Goal: Ask a question

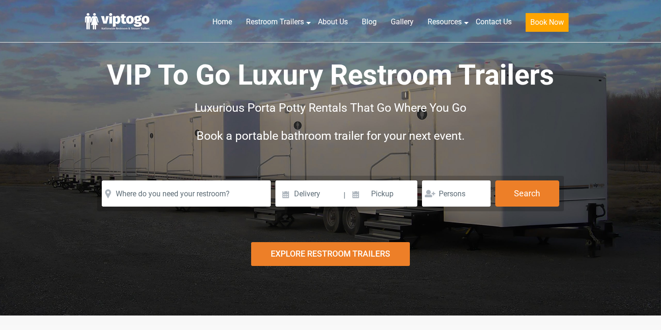
scroll to position [26, 0]
click at [309, 193] on input at bounding box center [308, 193] width 67 height 26
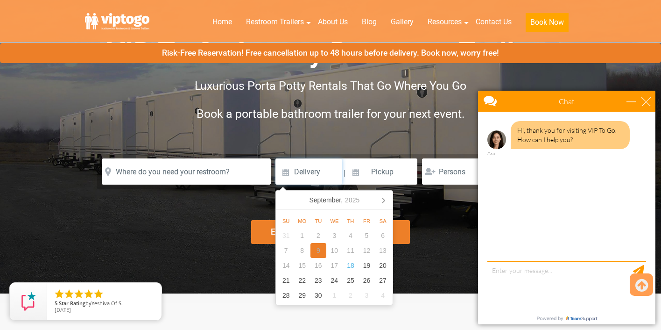
scroll to position [50, 0]
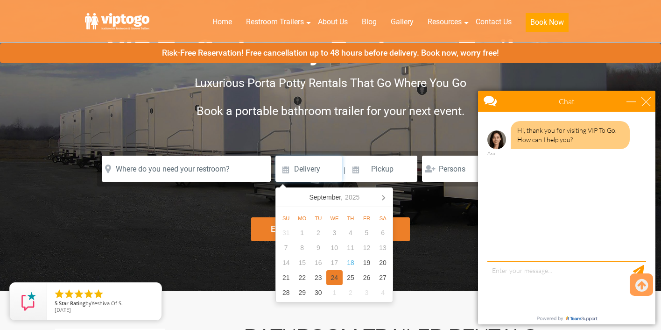
click at [333, 275] on div "24" at bounding box center [334, 277] width 16 height 15
type input "[DATE]"
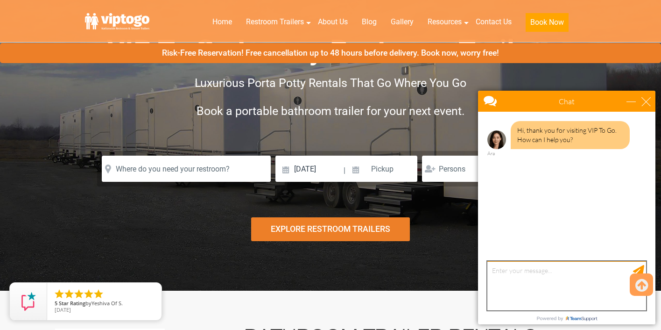
click at [541, 287] on textarea "type your message" at bounding box center [566, 285] width 159 height 49
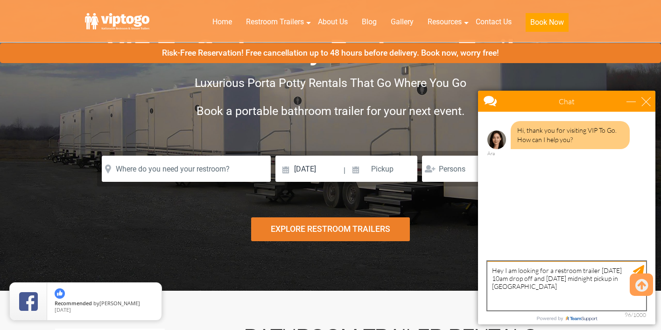
type textarea "Hey I am looking for a restroom trailer [DATE] 10am drop off and [DATE] midnigh…"
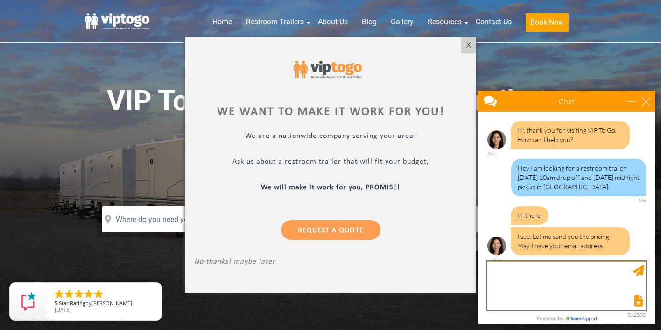
scroll to position [1, 0]
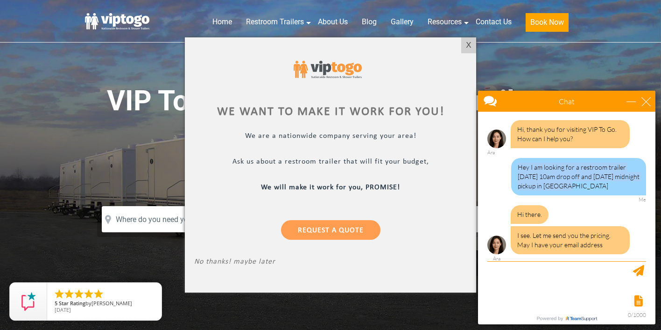
drag, startPoint x: 557, startPoint y: 184, endPoint x: 518, endPoint y: 167, distance: 42.4
click at [518, 167] on div "Hey I am looking for a restroom trailer [DATE] 10am drop off and [DATE] midnigh…" at bounding box center [578, 176] width 135 height 37
copy div "Hey I am looking for a restroom trailer [DATE] 10am drop off and [DATE] midnigh…"
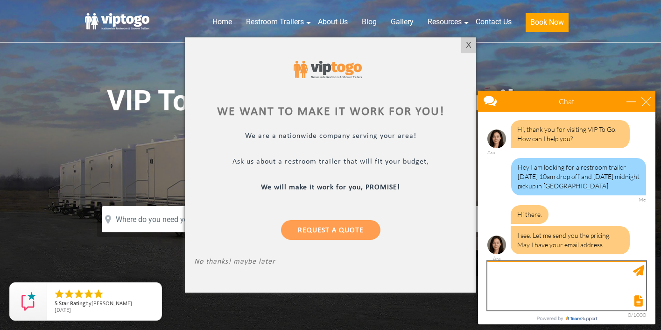
click at [530, 281] on textarea "type your message" at bounding box center [566, 285] width 159 height 49
type textarea "[EMAIL_ADDRESS][DOMAIN_NAME]"
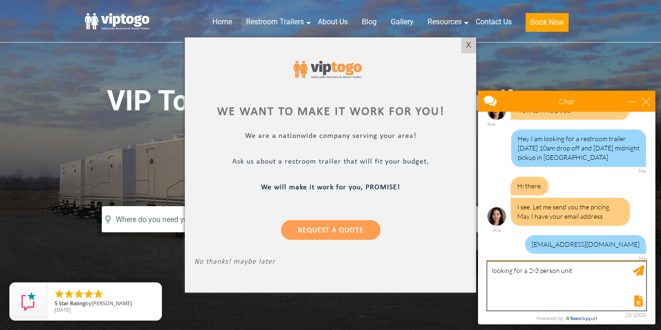
type textarea "looking for a 2-3 person unit"
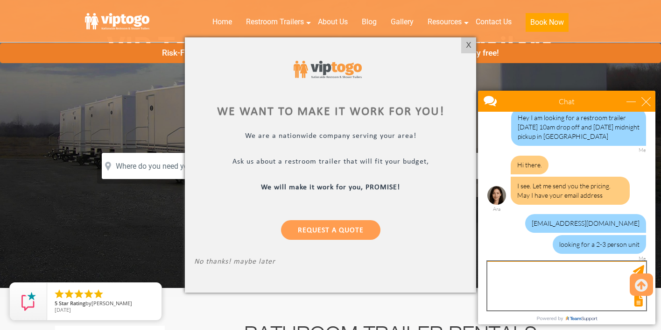
scroll to position [70, 0]
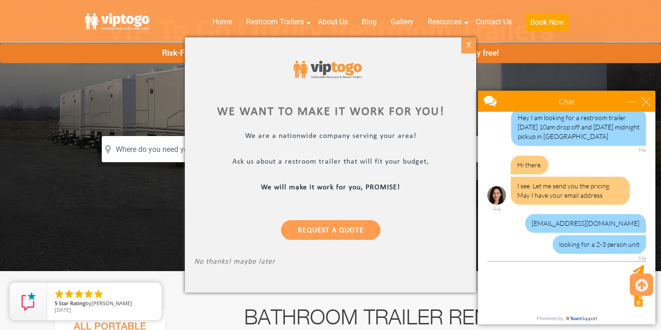
click at [468, 44] on div "X" at bounding box center [468, 45] width 14 height 16
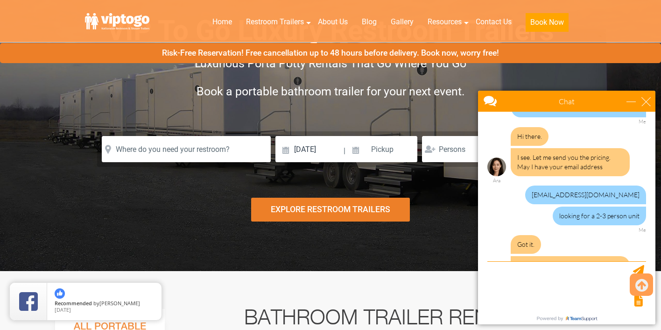
scroll to position [109, 0]
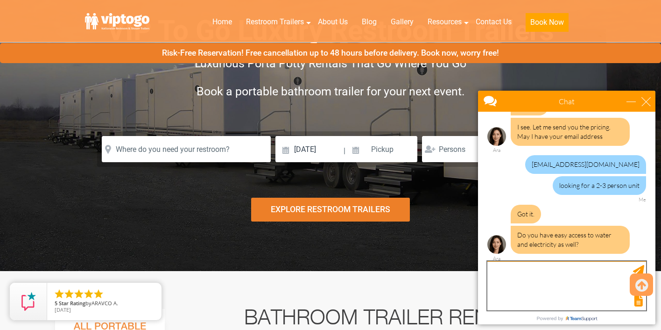
click at [551, 283] on textarea "type your message" at bounding box center [566, 285] width 159 height 49
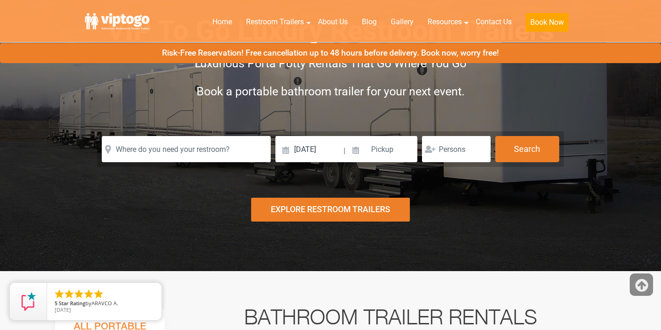
click at [642, 280] on icon at bounding box center [642, 285] width 13 height 22
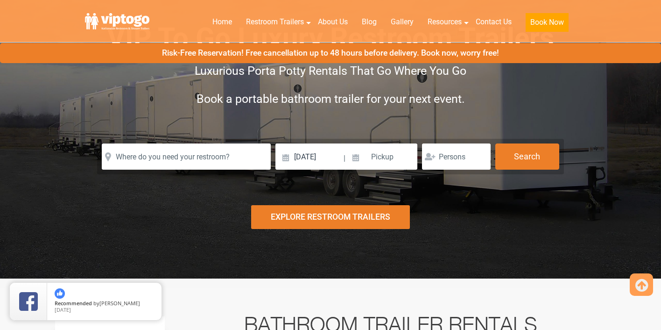
scroll to position [0, 0]
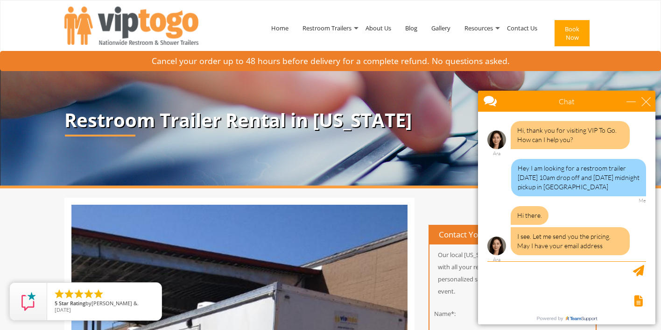
scroll to position [140, 0]
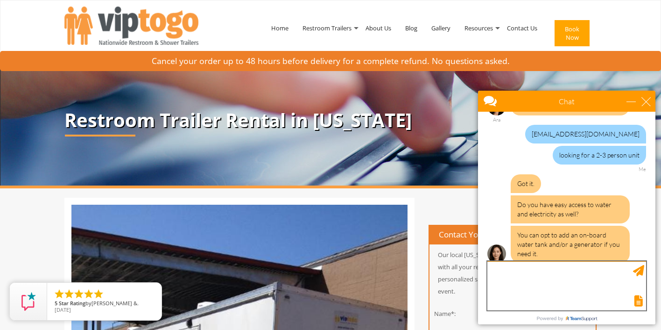
click at [535, 276] on textarea "type your message" at bounding box center [566, 285] width 159 height 49
type textarea "we do not have access to either"
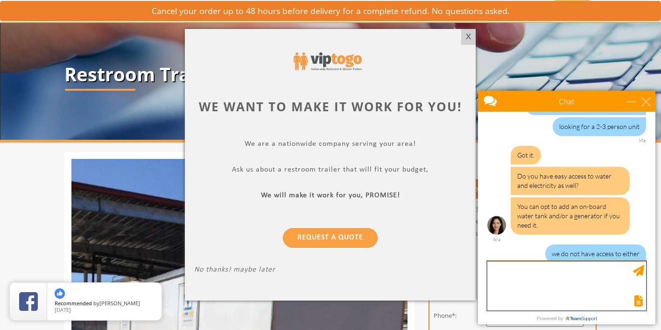
scroll to position [45, 0]
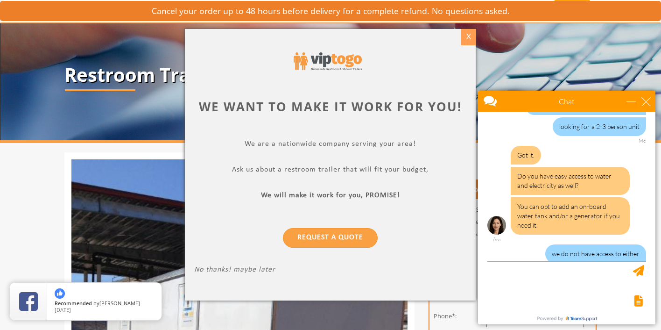
click at [470, 37] on div "X" at bounding box center [468, 37] width 14 height 16
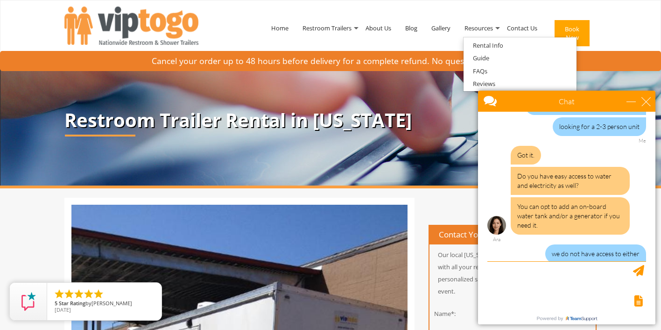
scroll to position [245, 0]
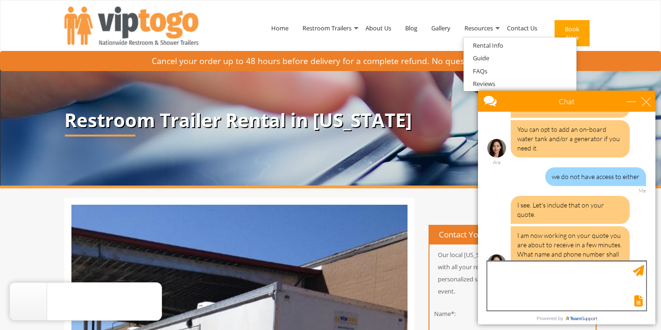
click at [527, 282] on textarea "type your message" at bounding box center [566, 285] width 159 height 49
type textarea "[PERSON_NAME] 8475321434"
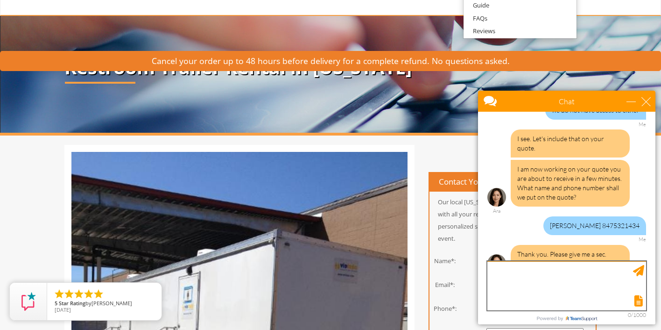
scroll to position [0, 0]
